Goal: Transaction & Acquisition: Book appointment/travel/reservation

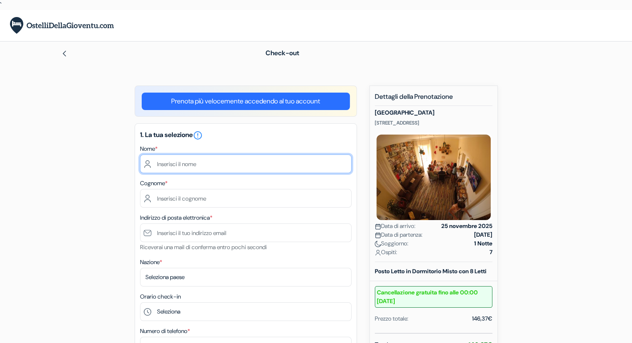
click at [171, 167] on input "text" at bounding box center [246, 164] width 212 height 19
type input "[PERSON_NAME]"
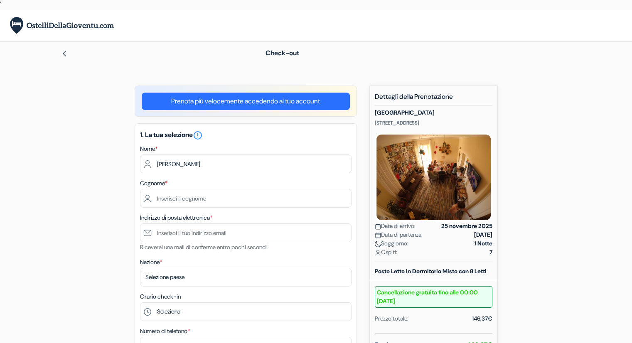
type input "ganovelli"
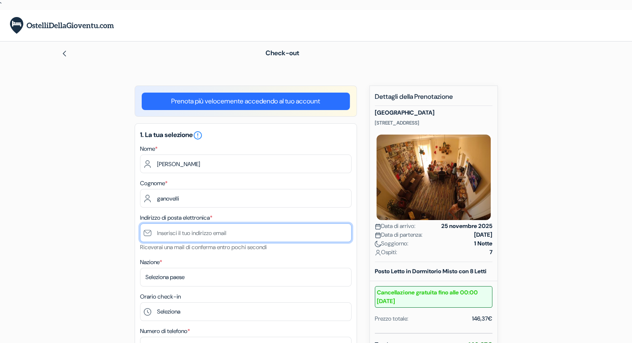
type input "[PERSON_NAME][EMAIL_ADDRESS][DOMAIN_NAME]"
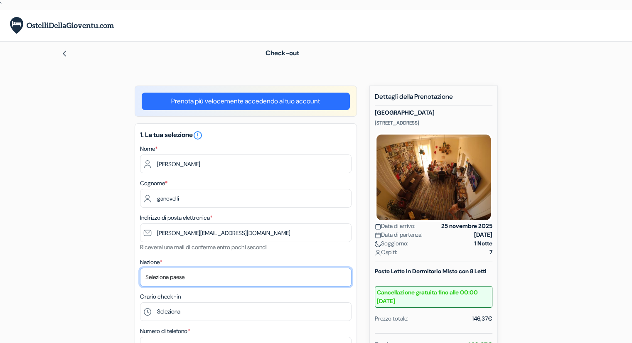
select select "it"
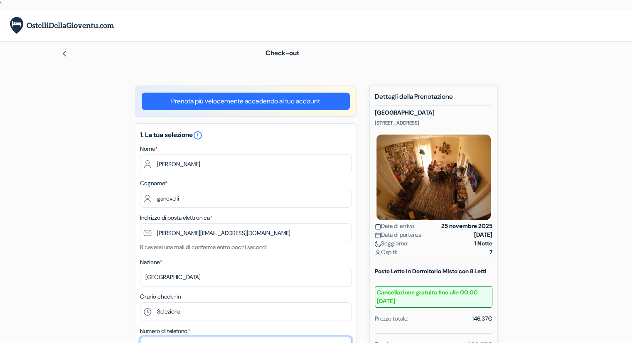
type input "[PHONE_NUMBER]"
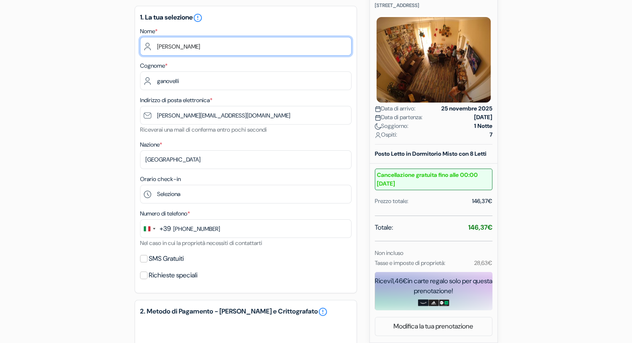
scroll to position [125, 0]
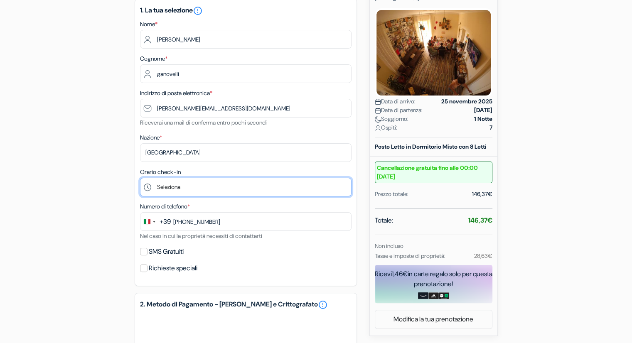
click at [165, 184] on select "Seleziona 14:00 15:00 16:00 17:00 18:00 19:00 20:00 21:00 22:00" at bounding box center [246, 187] width 212 height 19
select select "18"
click at [140, 178] on select "Seleziona 14:00 15:00 16:00 17:00 18:00 19:00 20:00 21:00 22:00" at bounding box center [246, 187] width 212 height 19
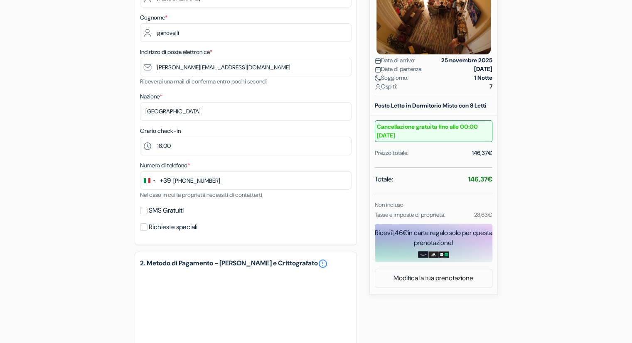
scroll to position [166, 0]
drag, startPoint x: 394, startPoint y: 215, endPoint x: 404, endPoint y: 234, distance: 21.2
click at [404, 219] on div "Totale: 146,37€ Non incluso Tasse e imposte di proprietà: 28,63€" at bounding box center [434, 196] width 118 height 45
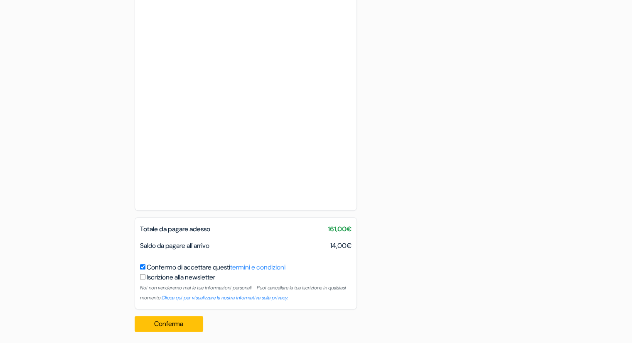
scroll to position [522, 0]
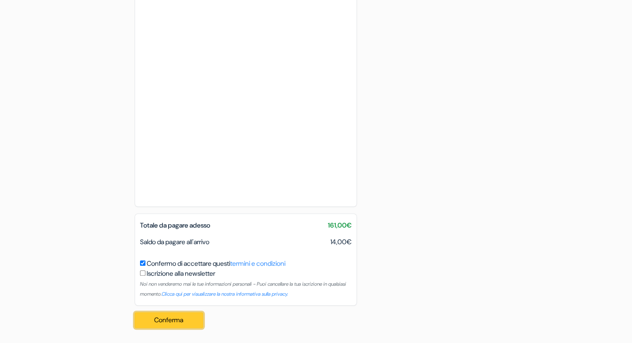
click at [172, 318] on button "Conferma Loading..." at bounding box center [169, 321] width 69 height 16
click at [181, 323] on button "Conferma Loading..." at bounding box center [169, 321] width 69 height 16
click at [176, 320] on button "Conferma Loading..." at bounding box center [169, 321] width 69 height 16
